Goal: Task Accomplishment & Management: Manage account settings

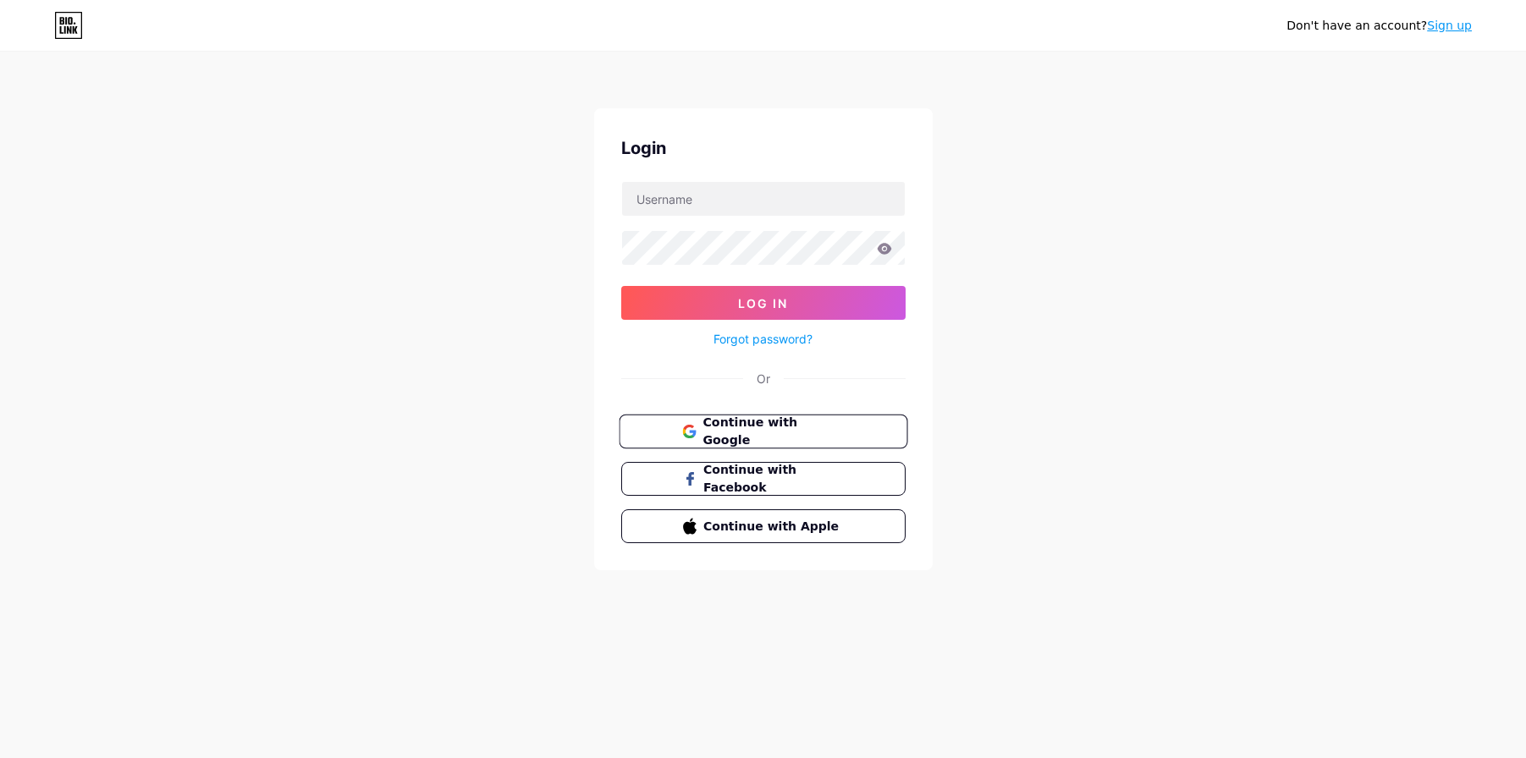
click at [740, 436] on span "Continue with Google" at bounding box center [772, 432] width 141 height 36
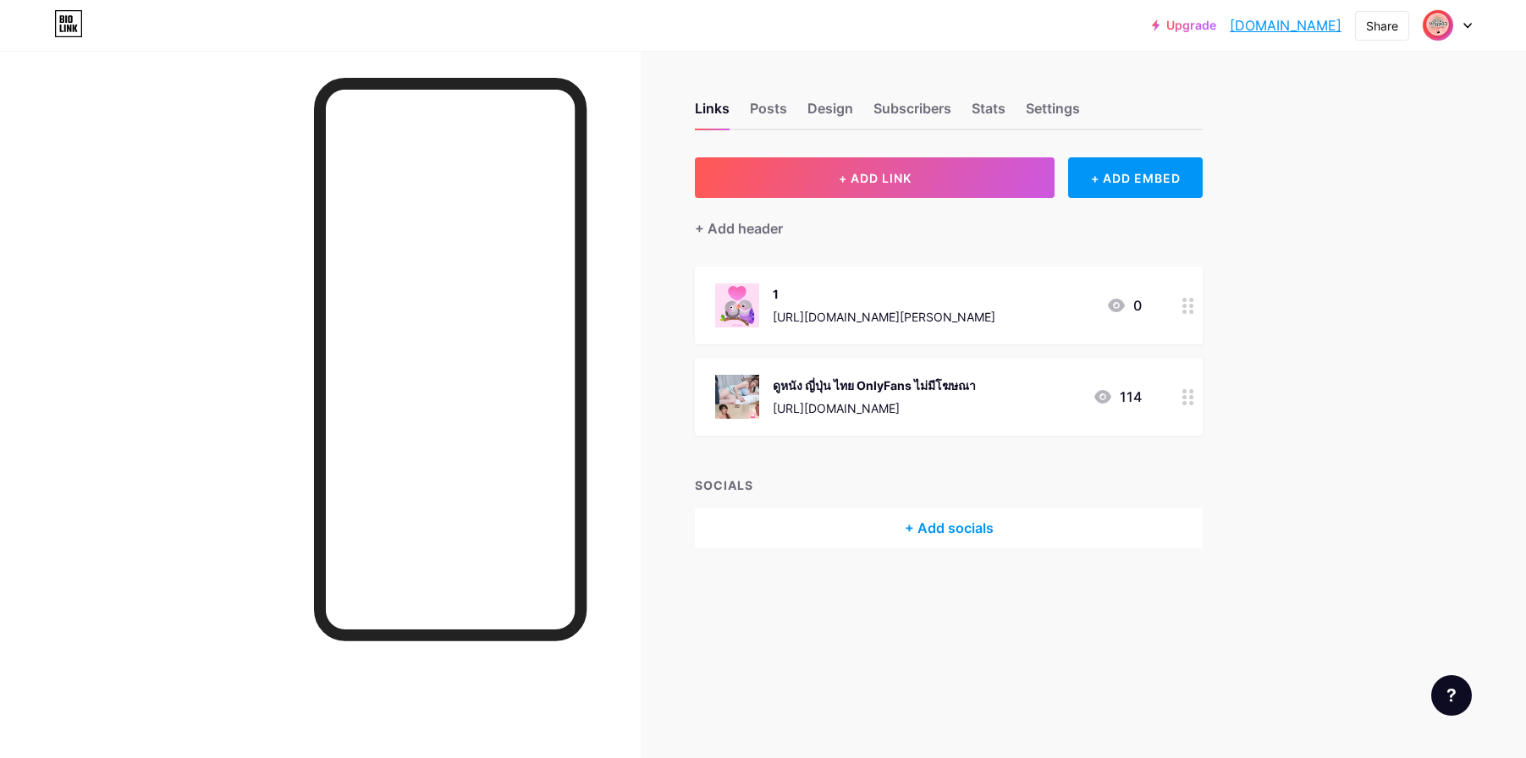
click at [891, 393] on div "ดูหนัง ญี่ปุ่น ไทย OnlyFans ไม่มีโฆษณา" at bounding box center [874, 386] width 203 height 18
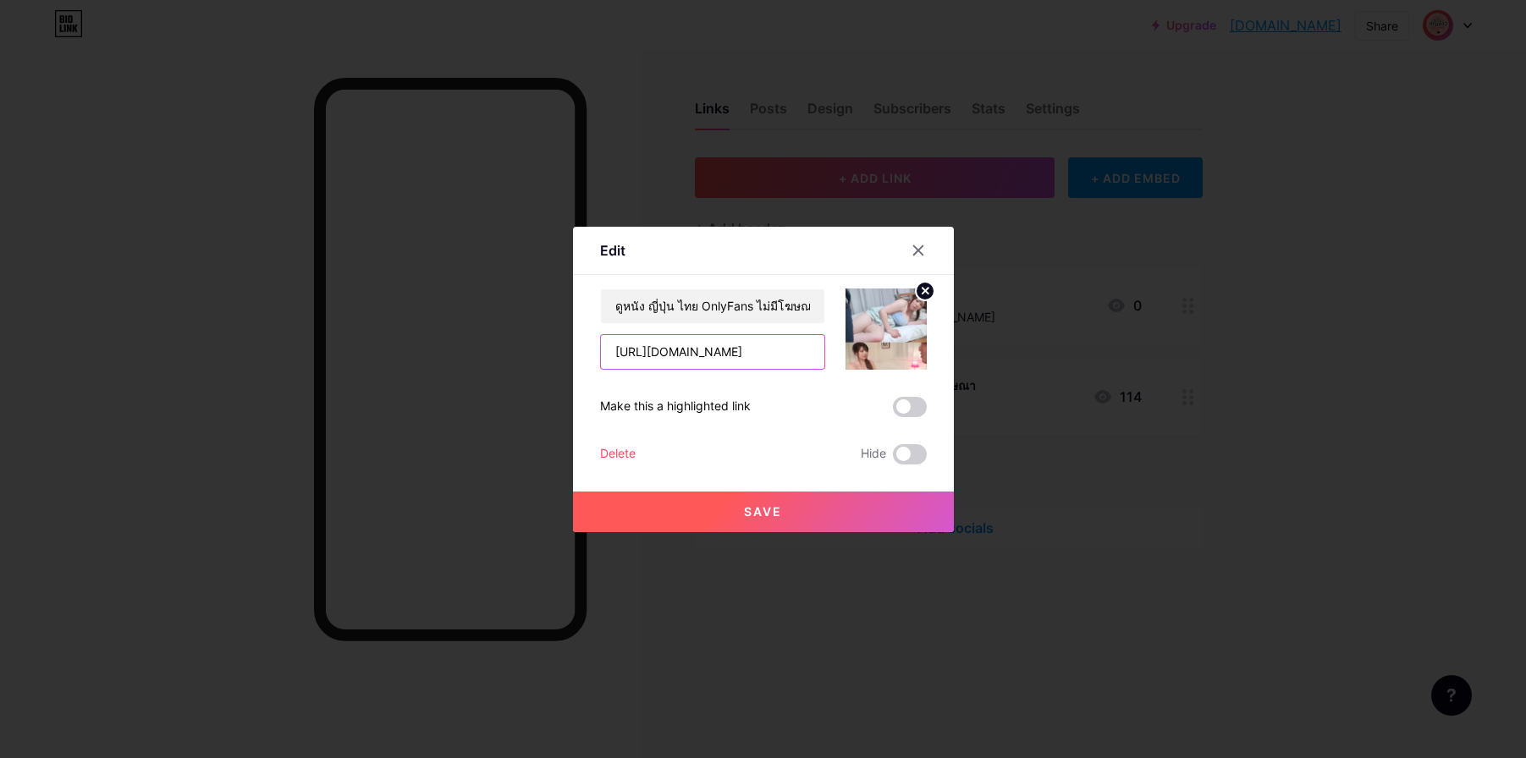
drag, startPoint x: 761, startPoint y: 357, endPoint x: 531, endPoint y: 360, distance: 230.2
click at [532, 361] on div "Edit Content YouTube Play YouTube video without leaving your page. ADD Vimeo Pl…" at bounding box center [763, 379] width 1526 height 758
click at [921, 246] on icon at bounding box center [918, 251] width 14 height 14
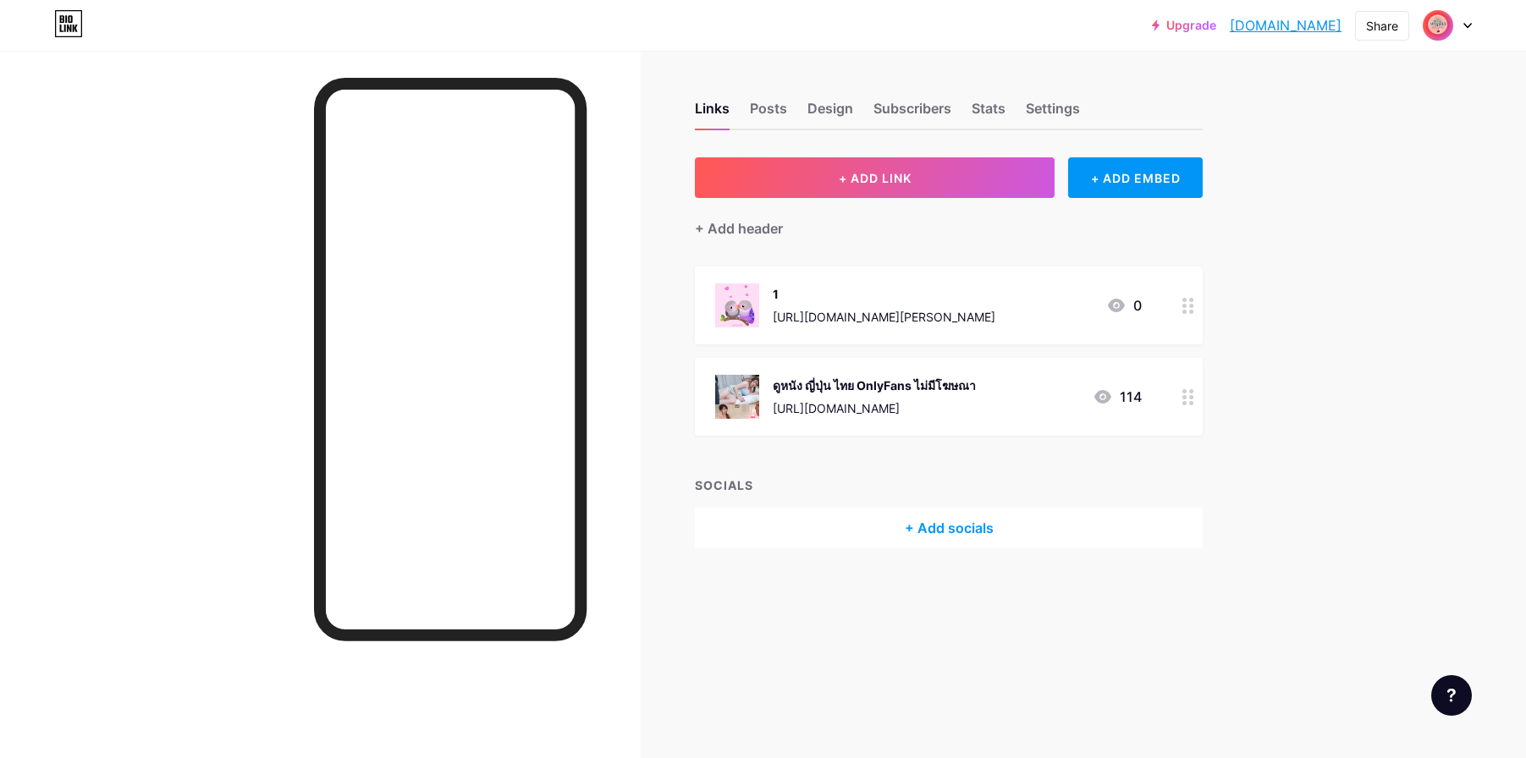
click at [1448, 26] on img at bounding box center [1437, 25] width 27 height 27
click at [1330, 197] on link "Account settings" at bounding box center [1366, 192] width 210 height 46
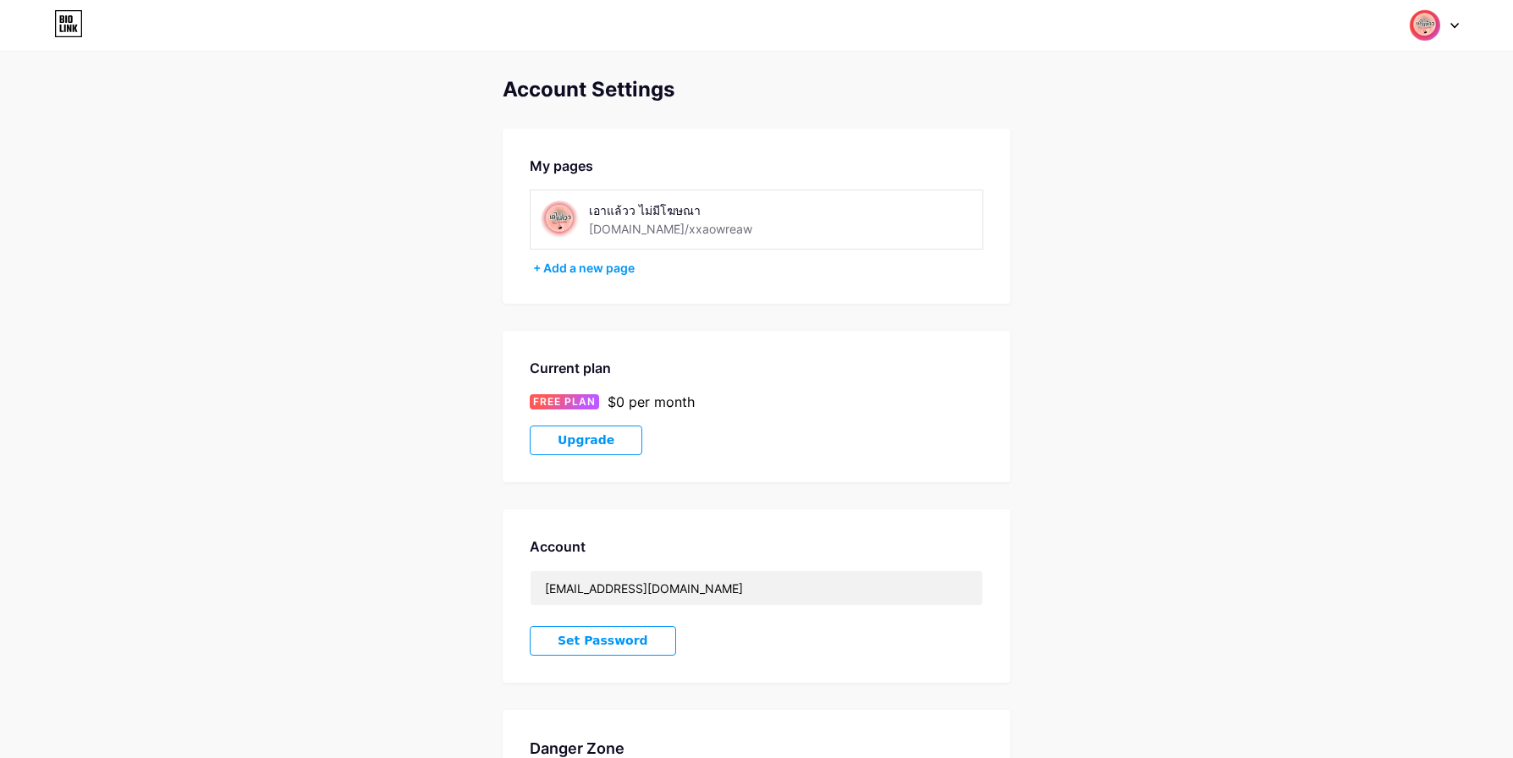
drag, startPoint x: 588, startPoint y: 120, endPoint x: 661, endPoint y: 158, distance: 82.1
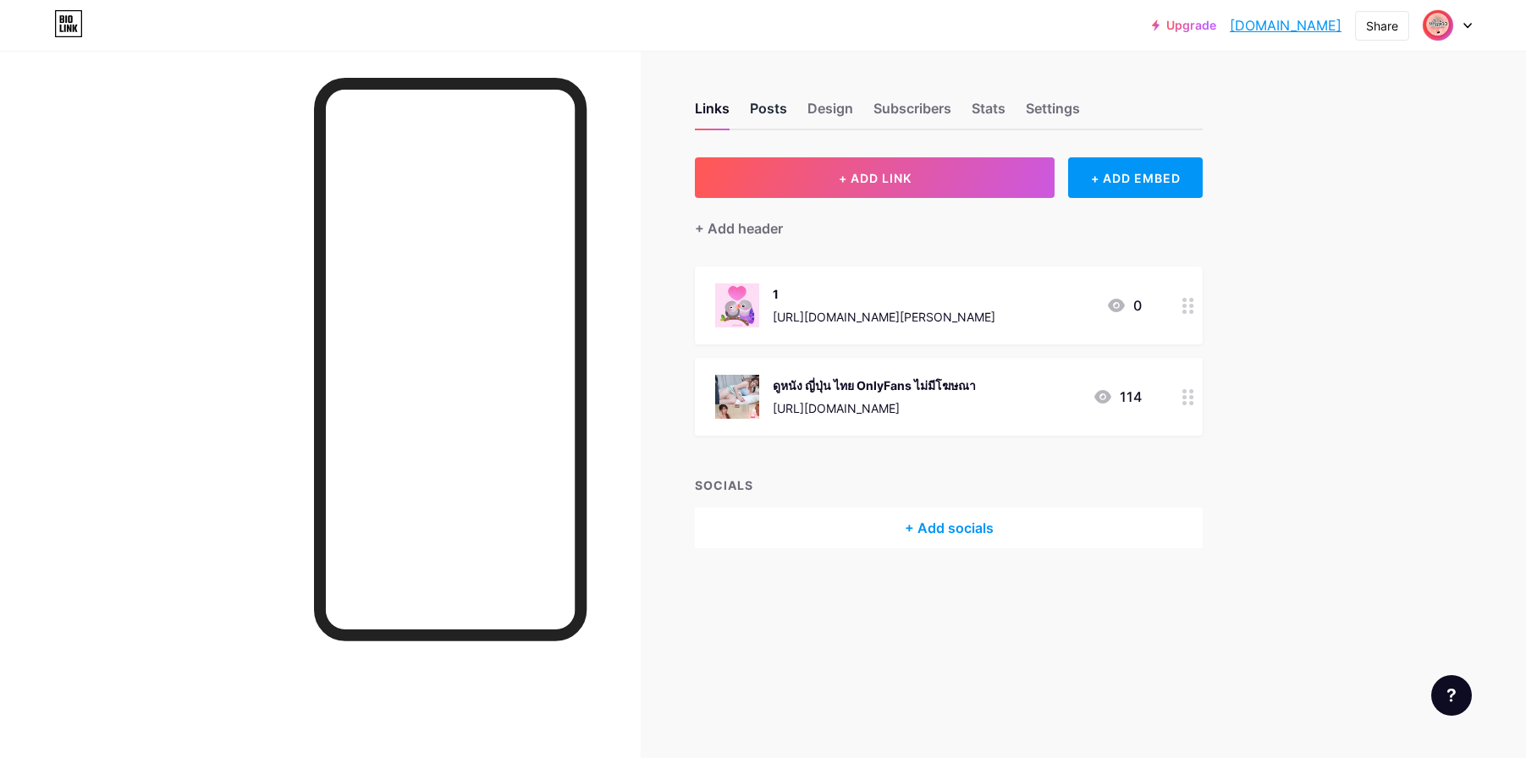
click at [765, 102] on div "Posts" at bounding box center [768, 113] width 37 height 30
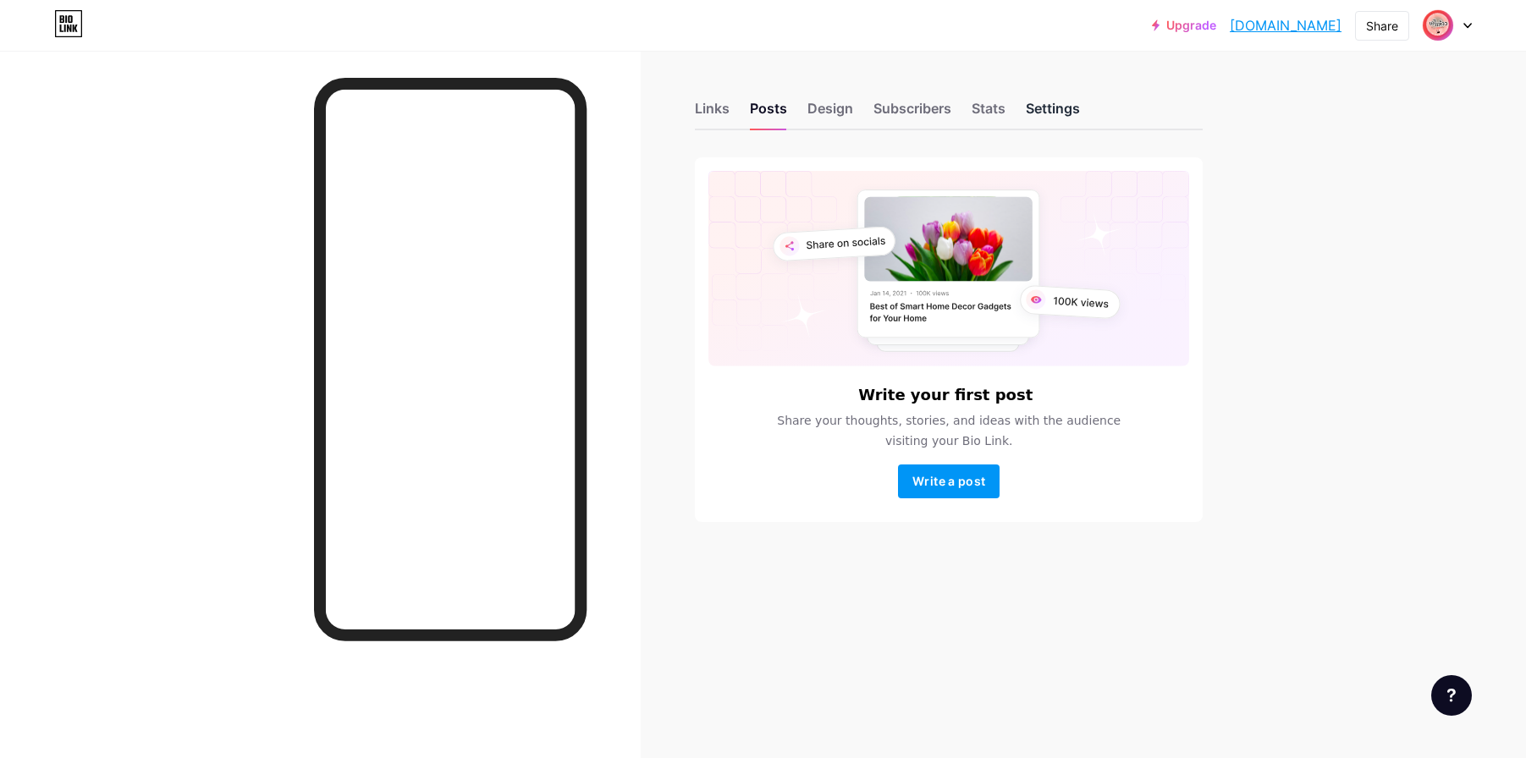
click at [1053, 114] on div "Settings" at bounding box center [1053, 113] width 54 height 30
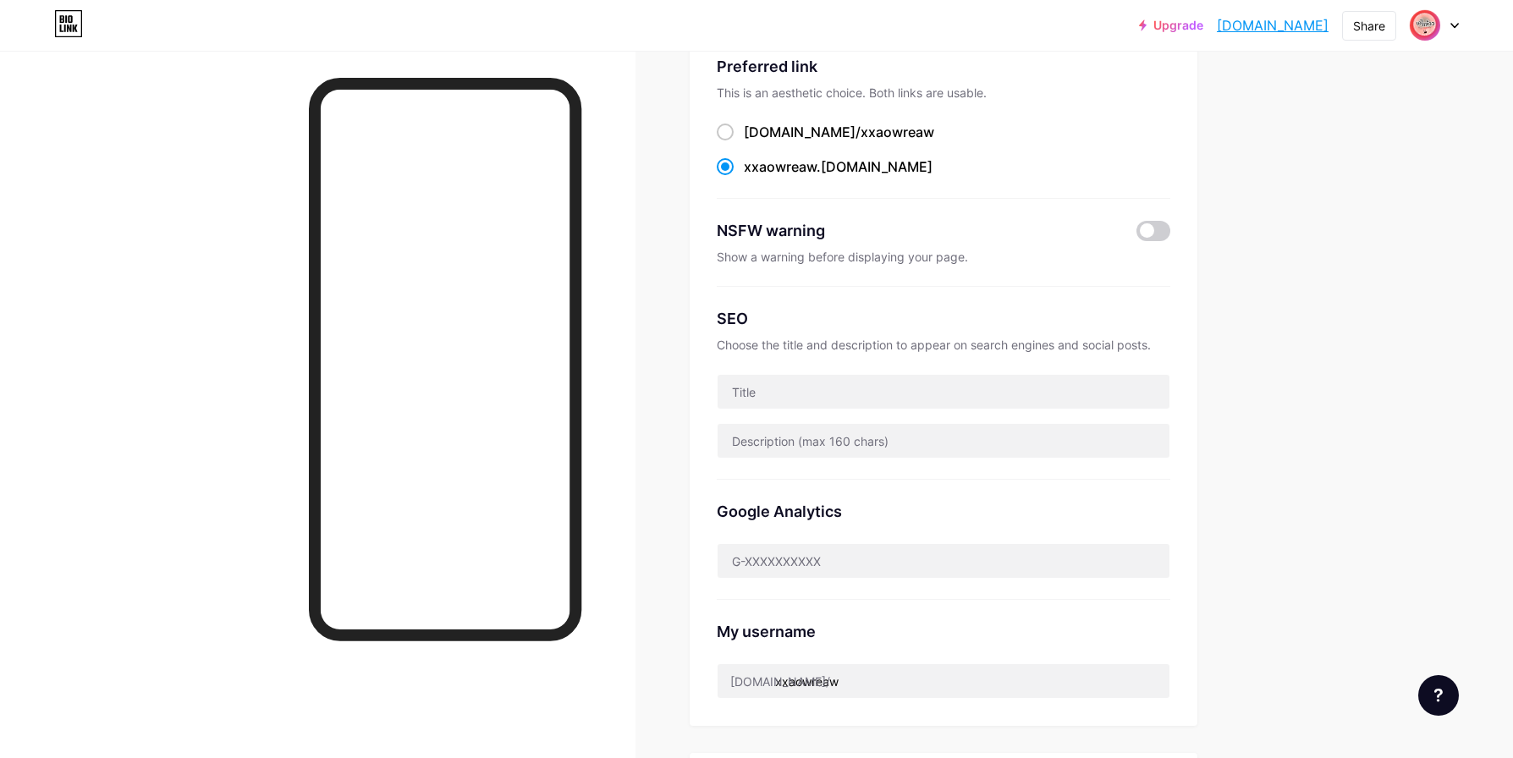
scroll to position [169, 0]
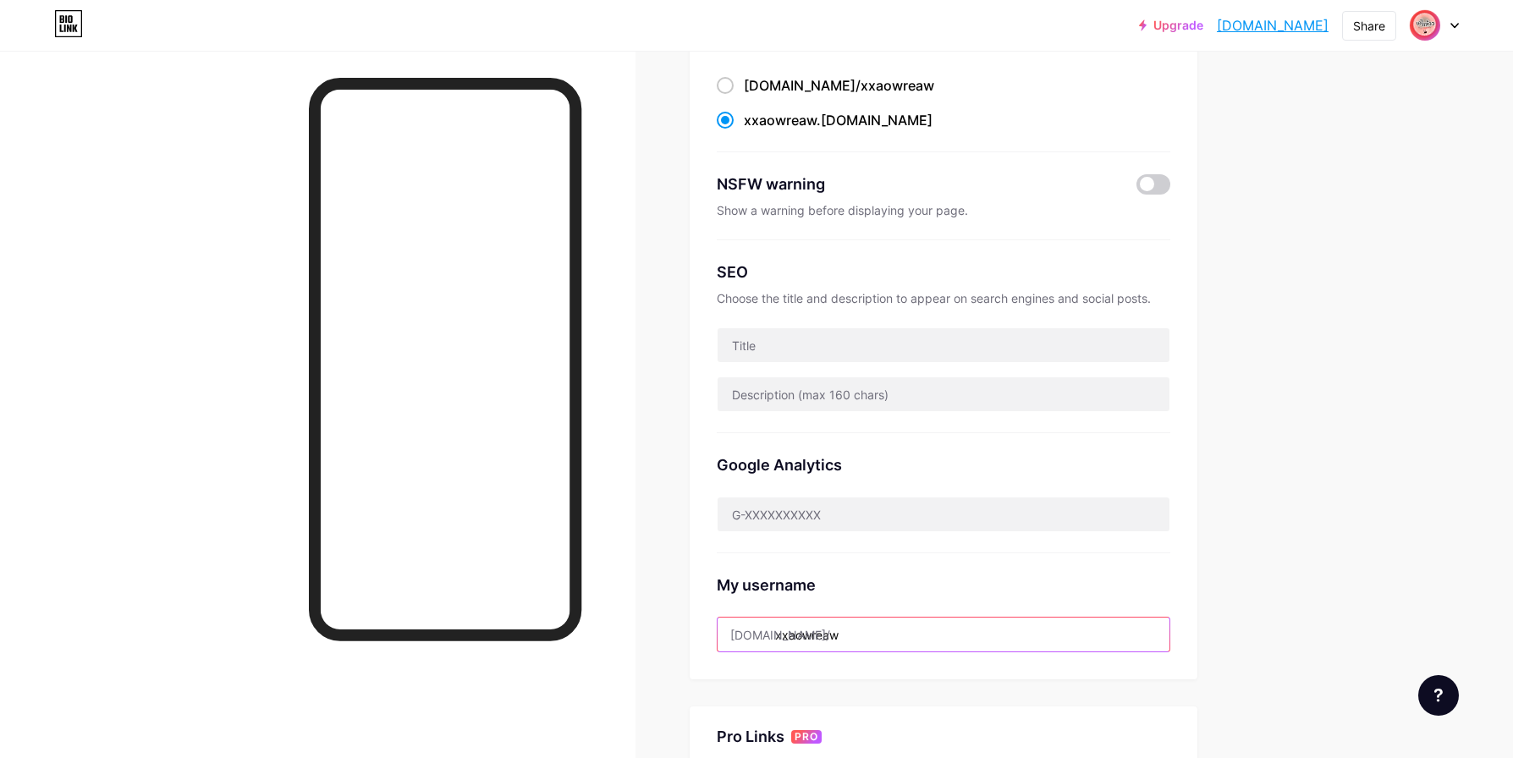
drag, startPoint x: 866, startPoint y: 623, endPoint x: 682, endPoint y: 623, distance: 183.6
click at [690, 624] on div "Links Posts Design Subscribers Stats Settings Preferred link This is an aesthet…" at bounding box center [634, 525] width 1268 height 1287
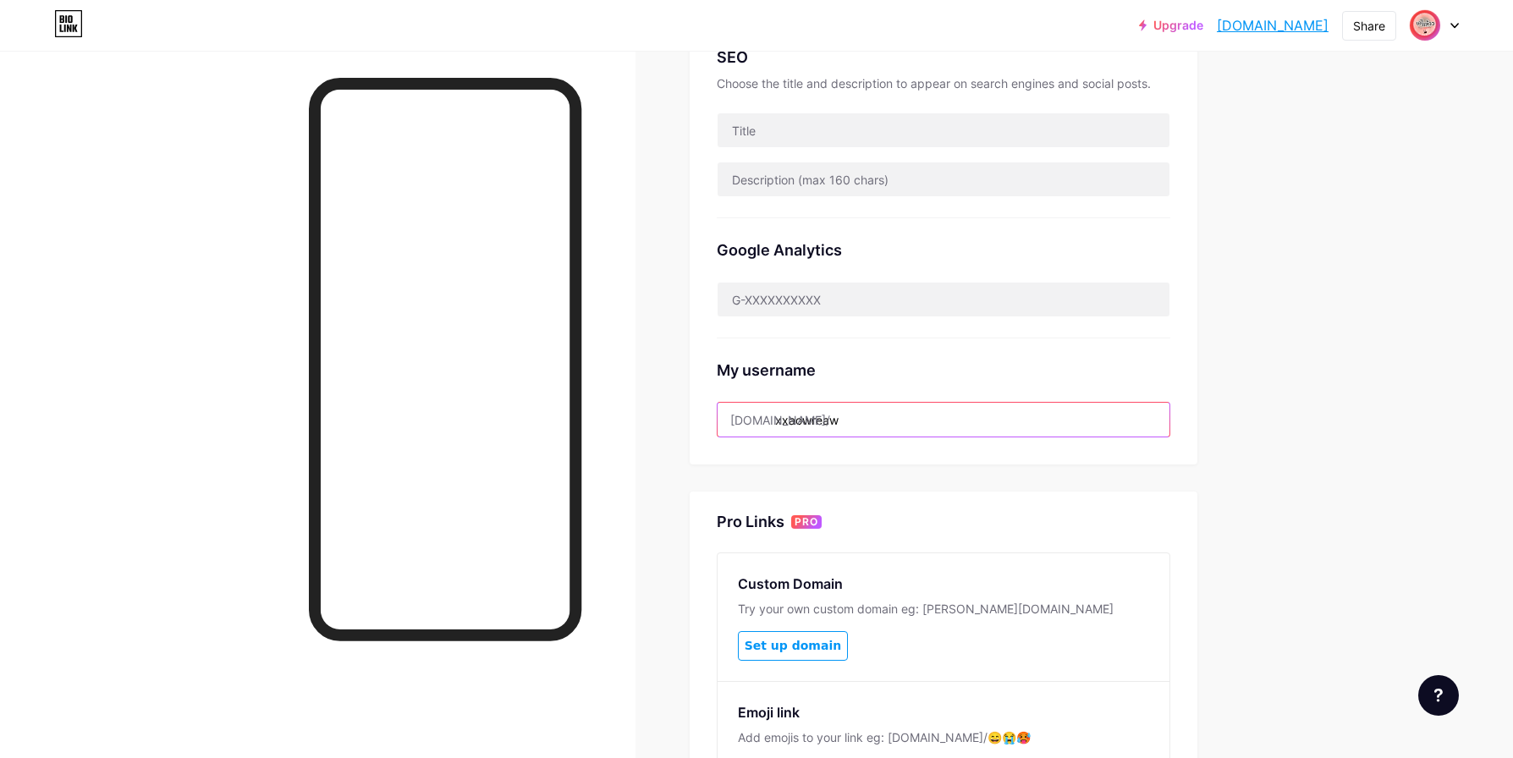
scroll to position [254, 0]
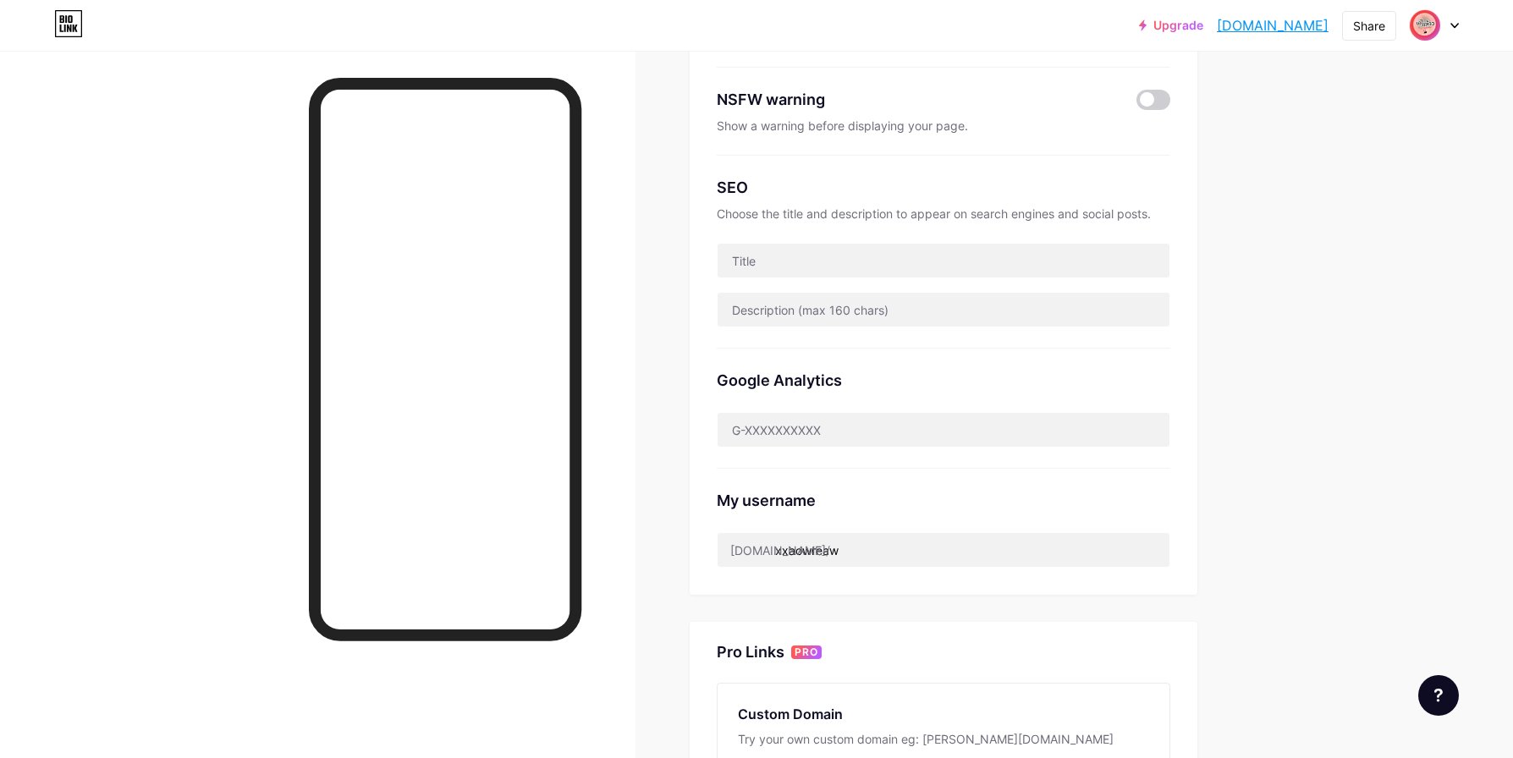
click at [1249, 325] on div "Links Posts Design Subscribers Stats Settings Preferred link This is an aesthet…" at bounding box center [634, 440] width 1268 height 1287
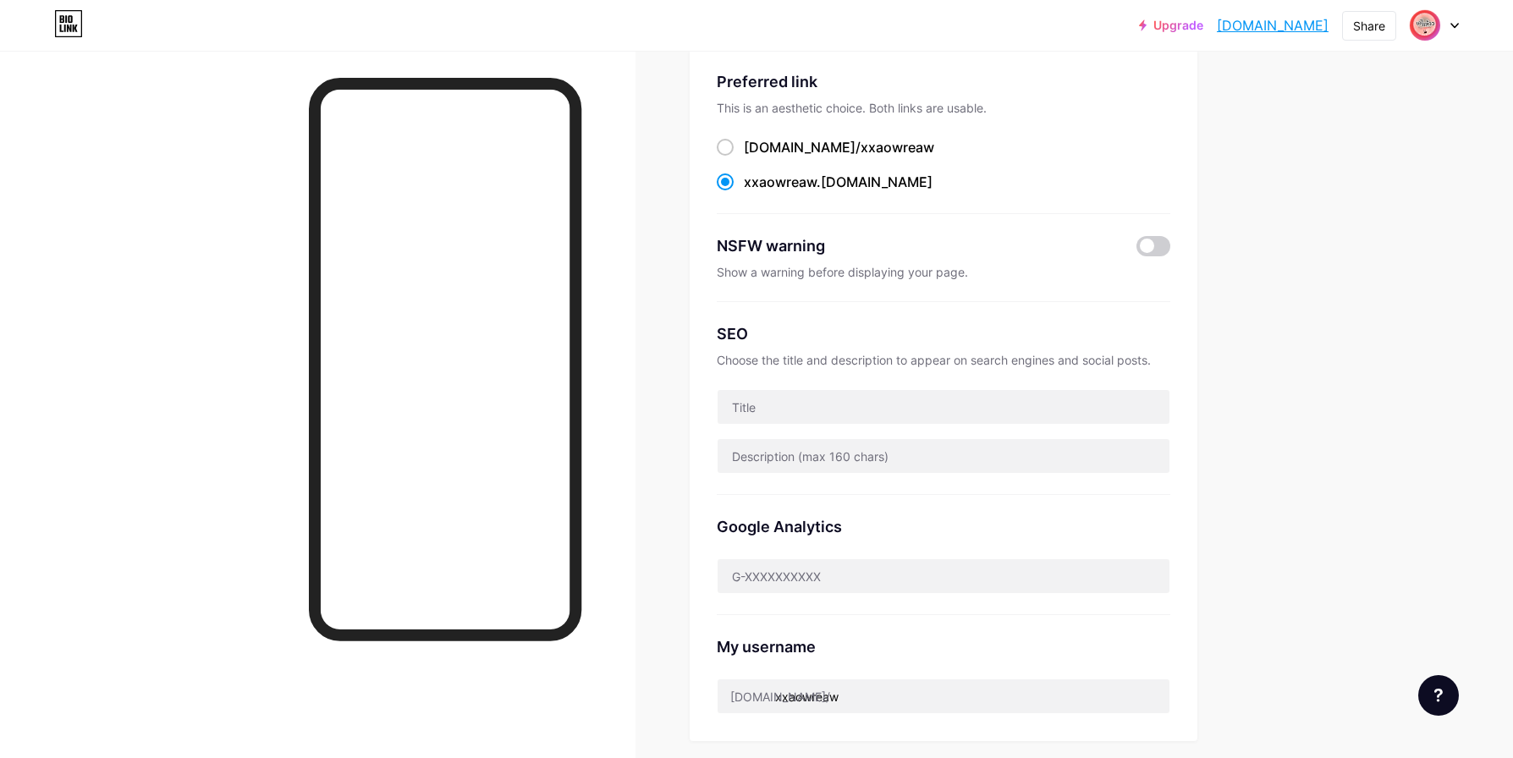
scroll to position [85, 0]
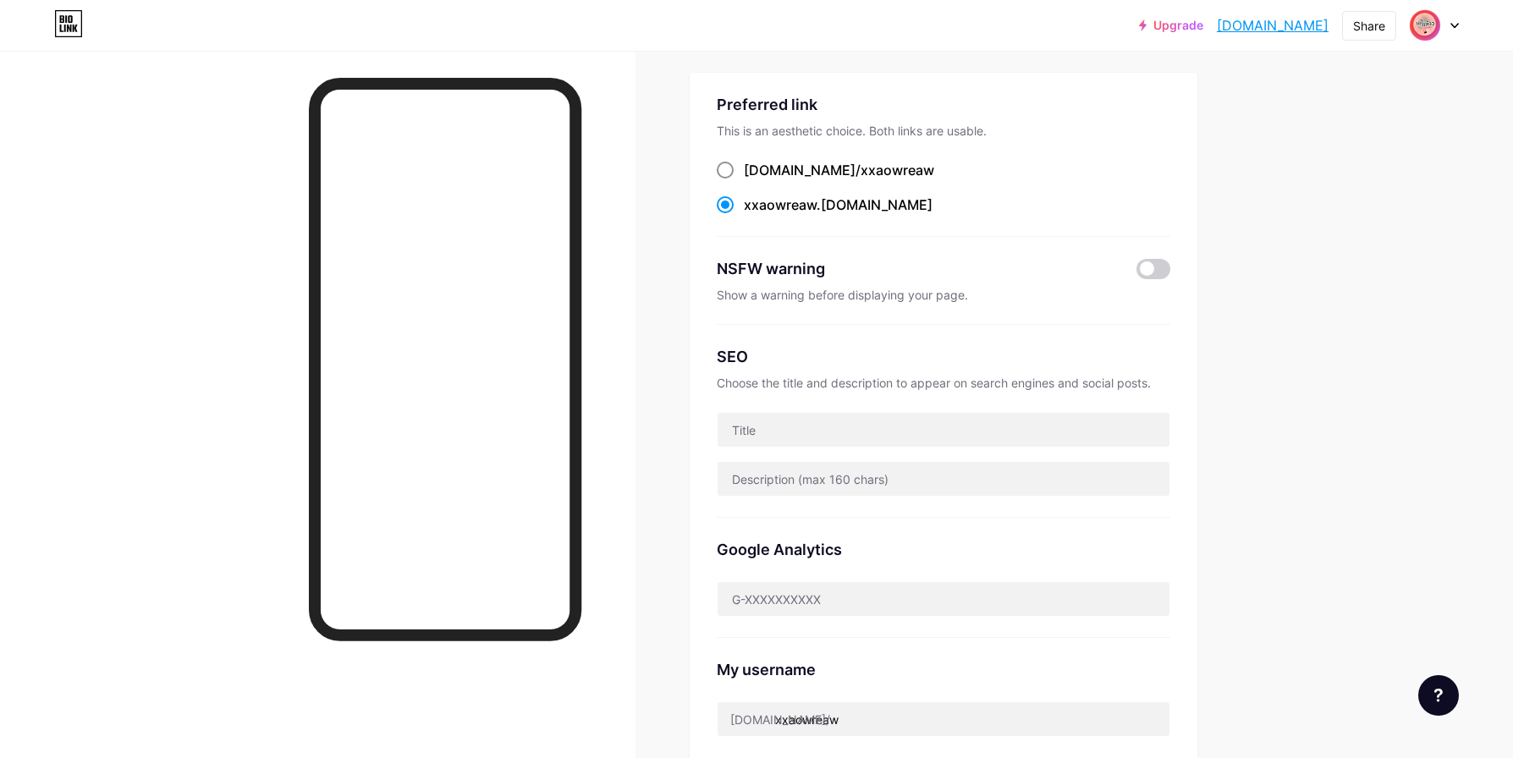
click at [861, 175] on span "xxaowreaw" at bounding box center [898, 170] width 74 height 17
click at [755, 180] on input "bio.link/ xxaowreaw" at bounding box center [749, 185] width 11 height 11
radio input "true"
click at [188, 390] on div at bounding box center [317, 430] width 635 height 758
click at [789, 209] on span "xxaowreaw" at bounding box center [780, 204] width 73 height 17
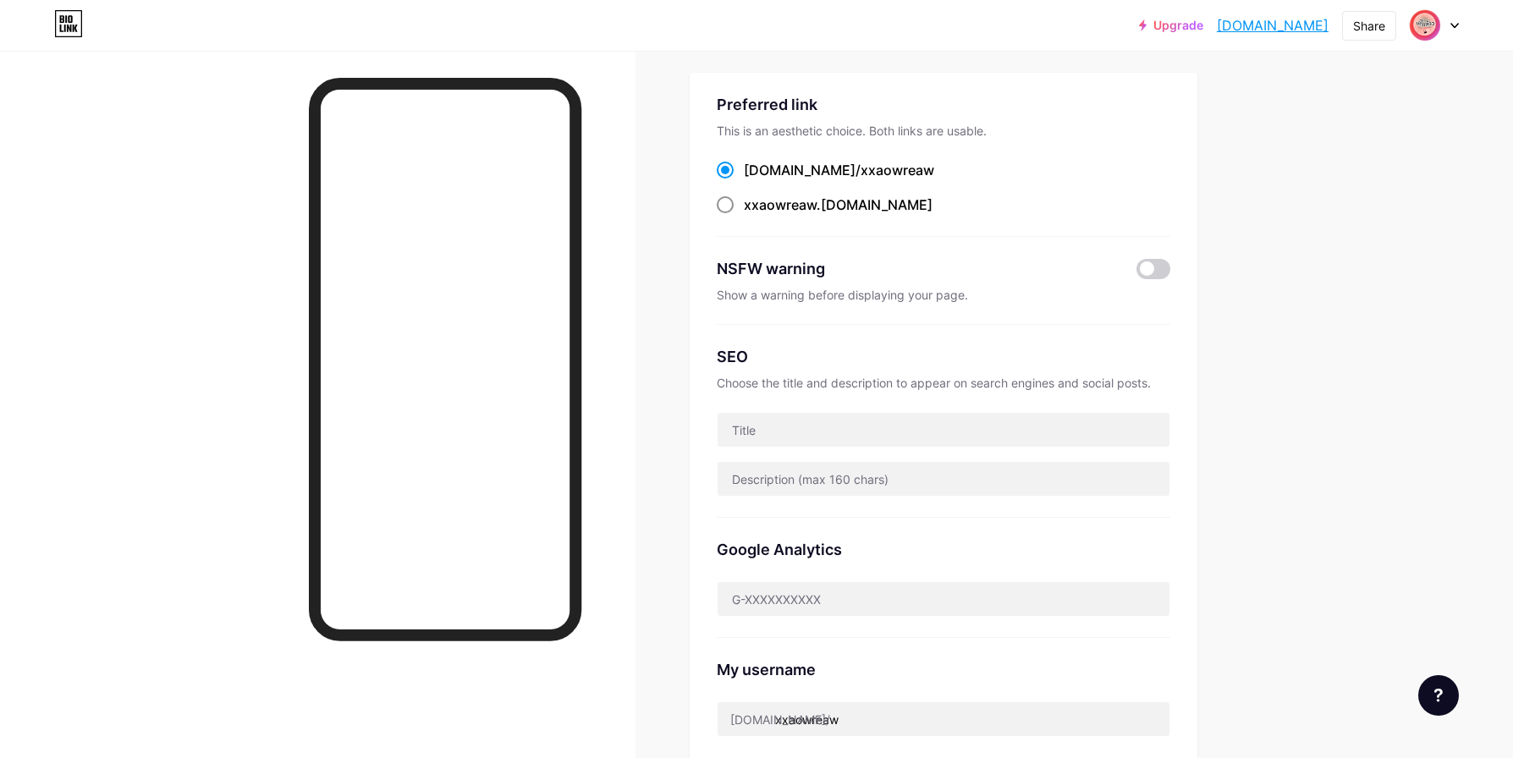
click at [755, 215] on input "xxaowreaw .bio.link" at bounding box center [749, 220] width 11 height 11
radio input "true"
click at [861, 162] on span "xxaowreaw" at bounding box center [898, 170] width 74 height 17
click at [755, 180] on input "bio.link/ xxaowreaw" at bounding box center [749, 185] width 11 height 11
radio input "true"
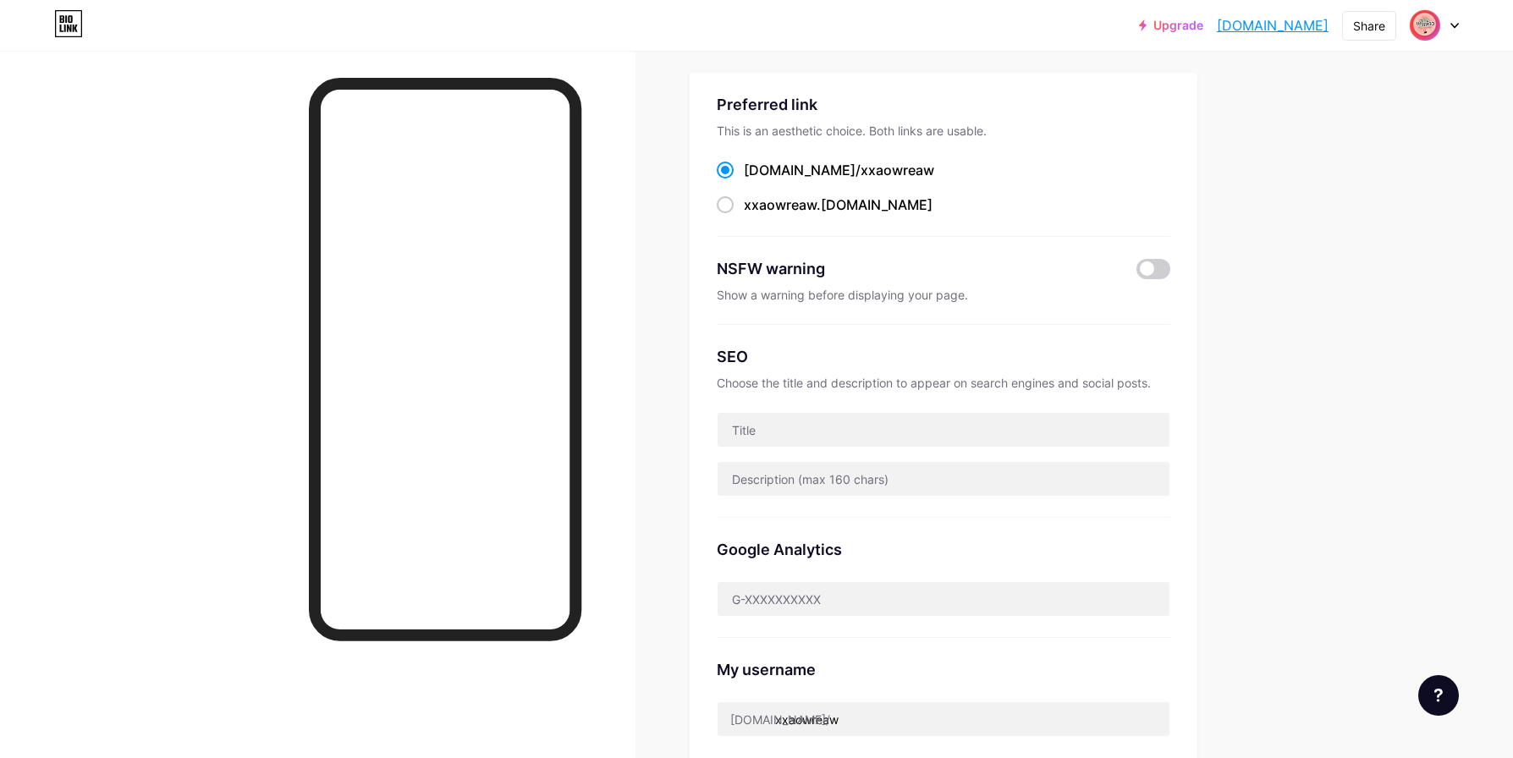
click at [1304, 274] on div "Upgrade xxaowreaw.bio.l... xxaowreaw.bio.link Share Switch accounts เอาแล้วว ไม…" at bounding box center [756, 614] width 1513 height 1399
click at [1450, 19] on div at bounding box center [1434, 25] width 49 height 30
click at [1299, 278] on div "Upgrade xxaowreaw.bio.l... xxaowreaw.bio.link Share Switch accounts เอาแล้วว ไม…" at bounding box center [756, 614] width 1513 height 1399
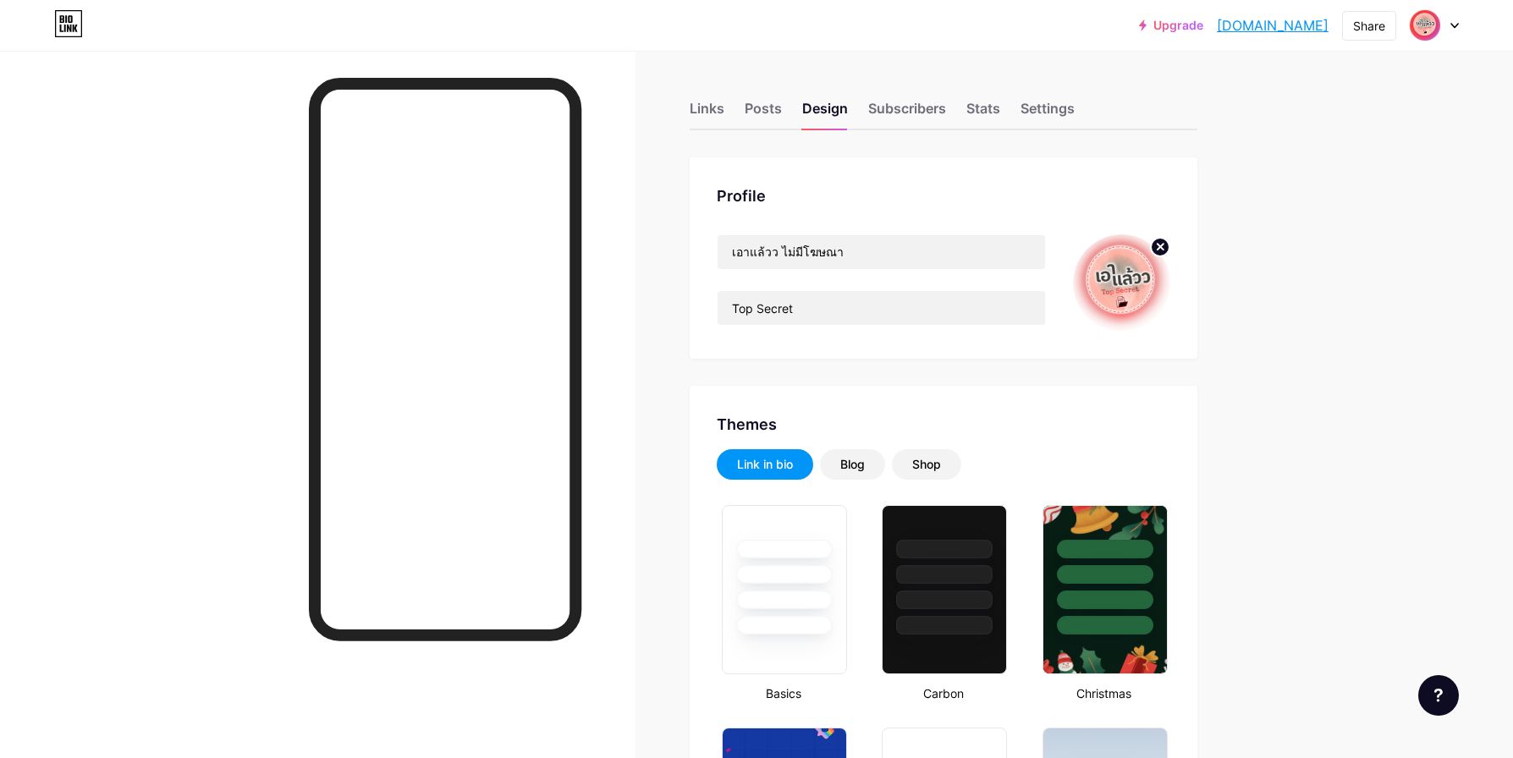
drag, startPoint x: 1326, startPoint y: 25, endPoint x: 1211, endPoint y: 36, distance: 115.5
click at [1211, 36] on div "Upgrade xxaowreaw.bio.l... [DOMAIN_NAME] Share Switch accounts เอาแล้วว ไม่มีโฆ…" at bounding box center [1299, 25] width 320 height 30
click at [1459, 25] on div "Upgrade xxaowreaw.bio.l... xxaowreaw.bio.link Share Switch accounts เอาแล้วว ไม…" at bounding box center [756, 25] width 1513 height 30
click at [1449, 22] on div at bounding box center [1434, 25] width 49 height 30
click at [1335, 151] on div "+ Add a new page" at bounding box center [1355, 146] width 190 height 17
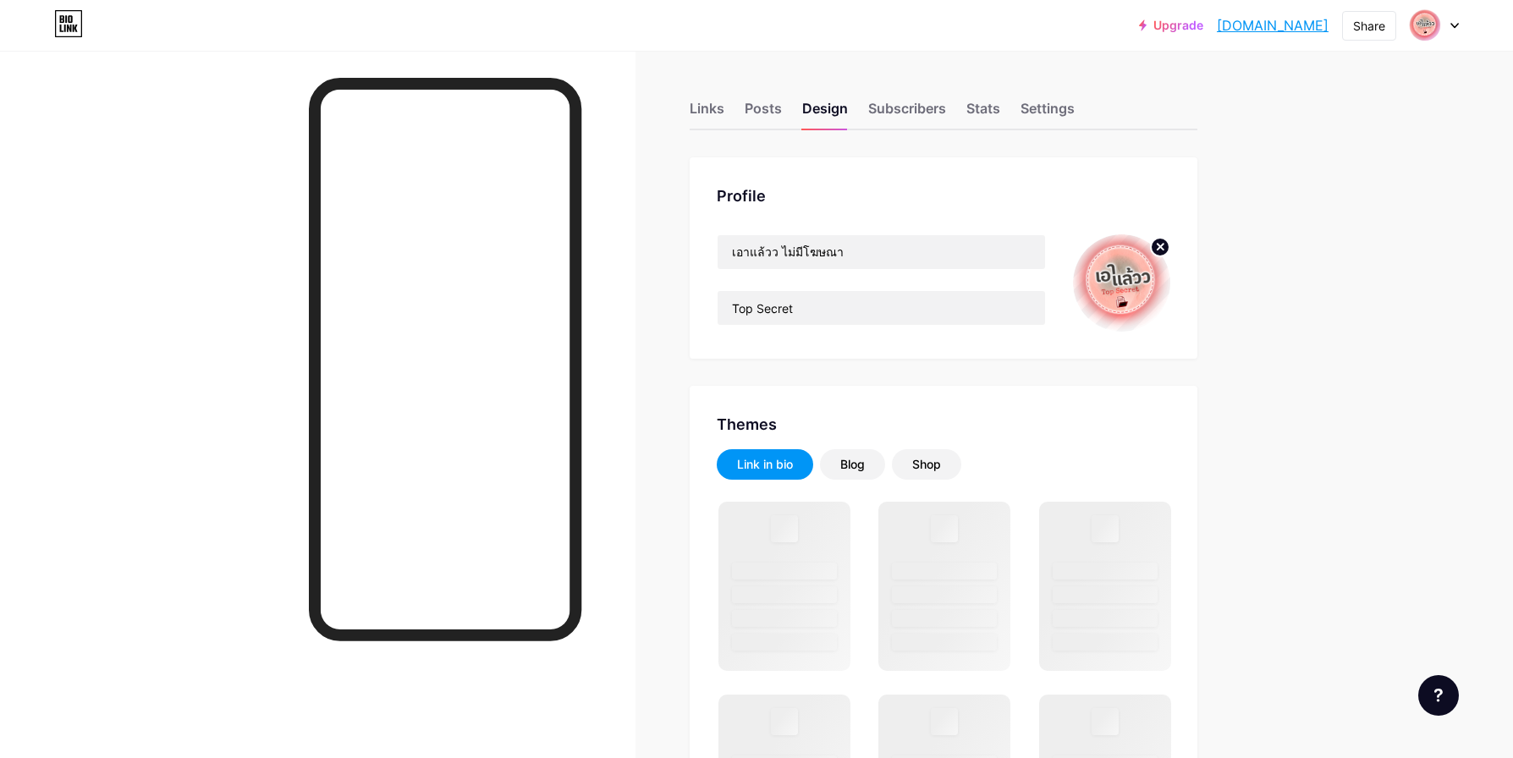
click at [1457, 36] on div at bounding box center [1434, 25] width 49 height 30
click at [1318, 244] on li "Logout" at bounding box center [1353, 238] width 210 height 46
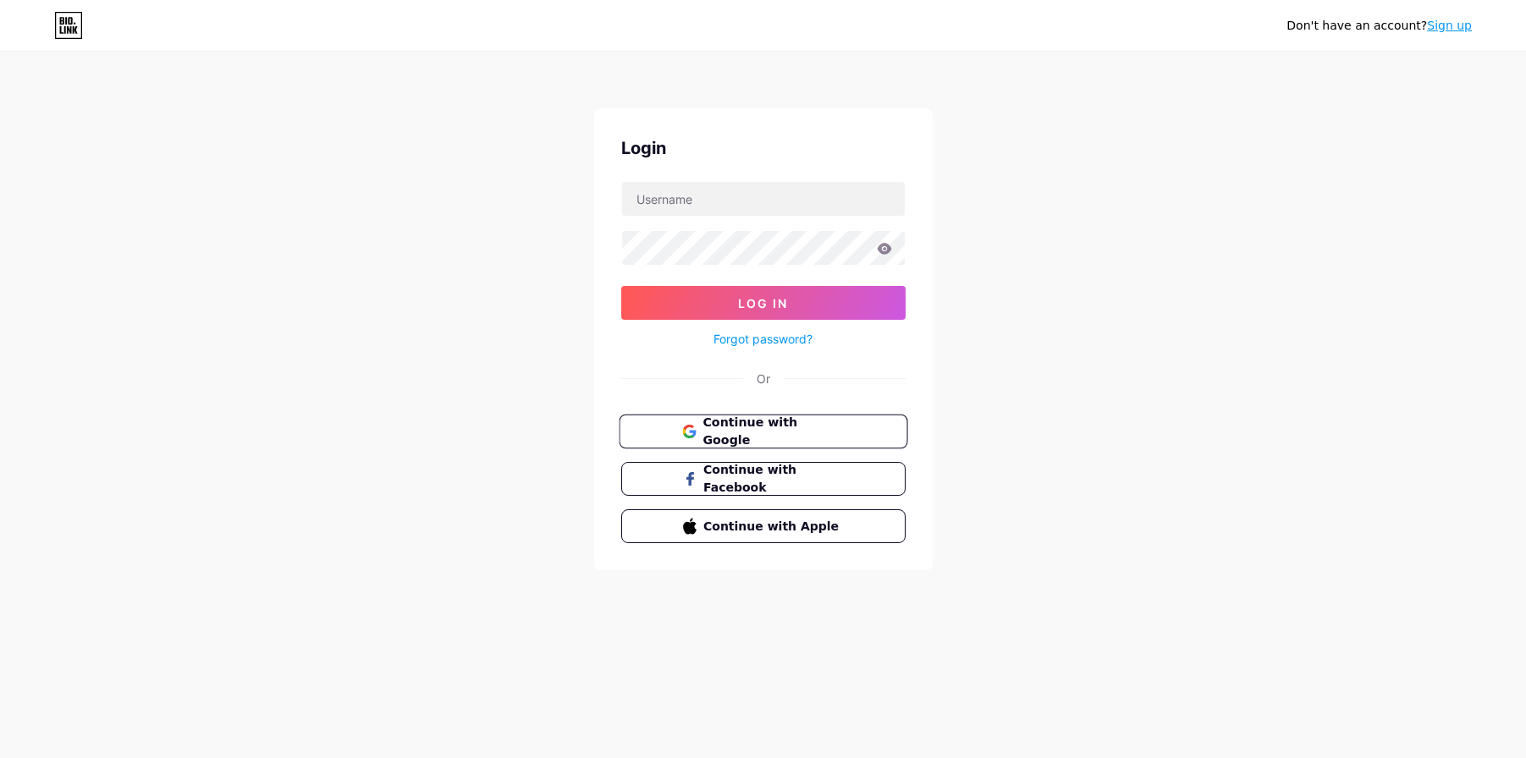
click at [756, 432] on span "Continue with Google" at bounding box center [772, 432] width 141 height 36
drag, startPoint x: 0, startPoint y: 0, endPoint x: 1081, endPoint y: 287, distance: 1118.0
click at [1081, 287] on div "Don't have an account? Sign up Login Log In Forgot password? Or Continue with G…" at bounding box center [763, 312] width 1526 height 624
drag, startPoint x: 1408, startPoint y: 0, endPoint x: 1050, endPoint y: 277, distance: 452.4
click at [1077, 278] on div "Don't have an account? Sign up Login Log In Forgot password? Or Continue with G…" at bounding box center [763, 312] width 1526 height 624
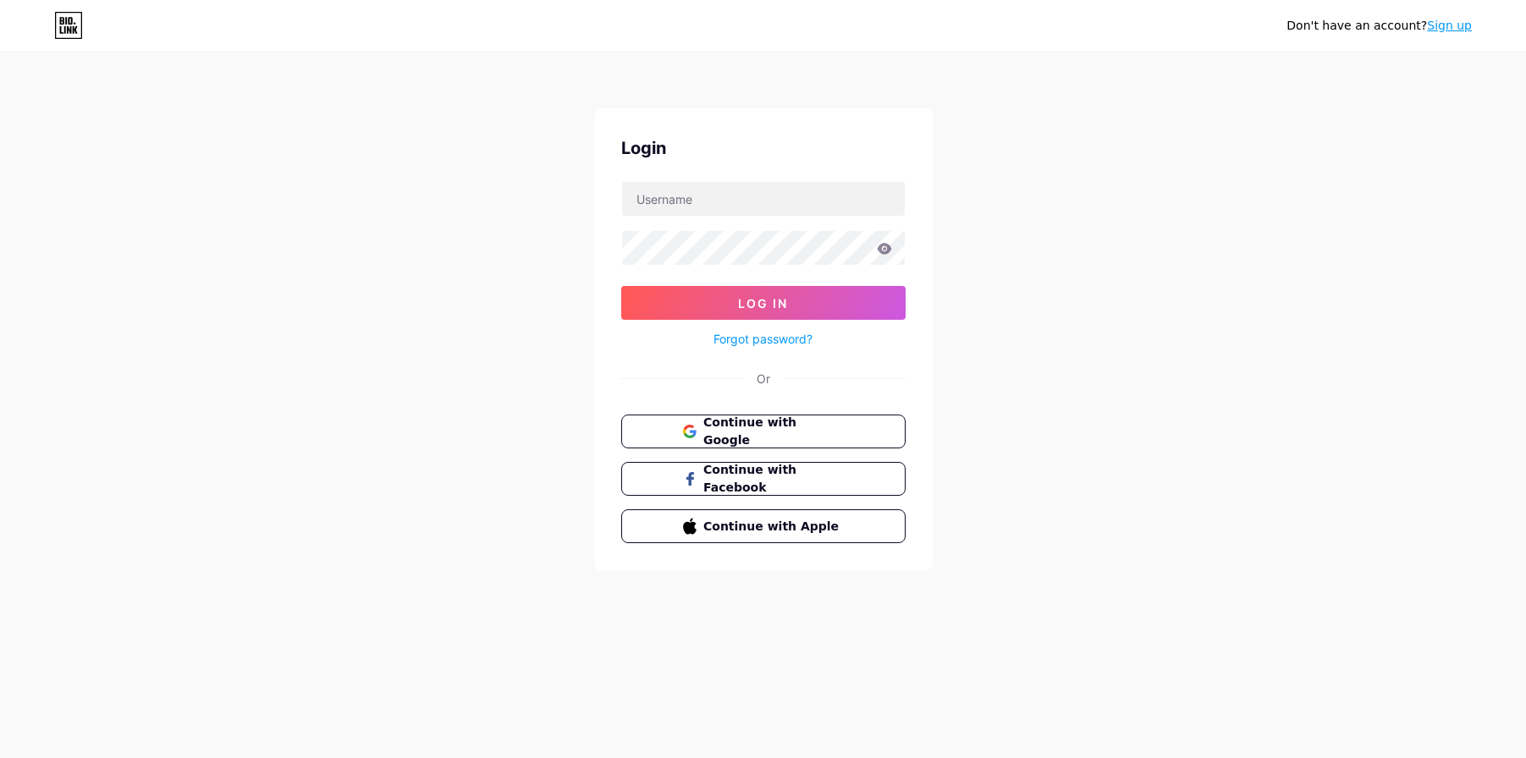
drag, startPoint x: 110, startPoint y: 0, endPoint x: 663, endPoint y: 86, distance: 559.3
click at [507, 102] on div "Don't have an account? Sign up Login Log In Forgot password? Or Continue with G…" at bounding box center [763, 312] width 1526 height 624
click at [137, 134] on div "Don't have an account? Sign up Login Log In Forgot password? Or Continue with G…" at bounding box center [763, 312] width 1526 height 624
